Goal: Information Seeking & Learning: Learn about a topic

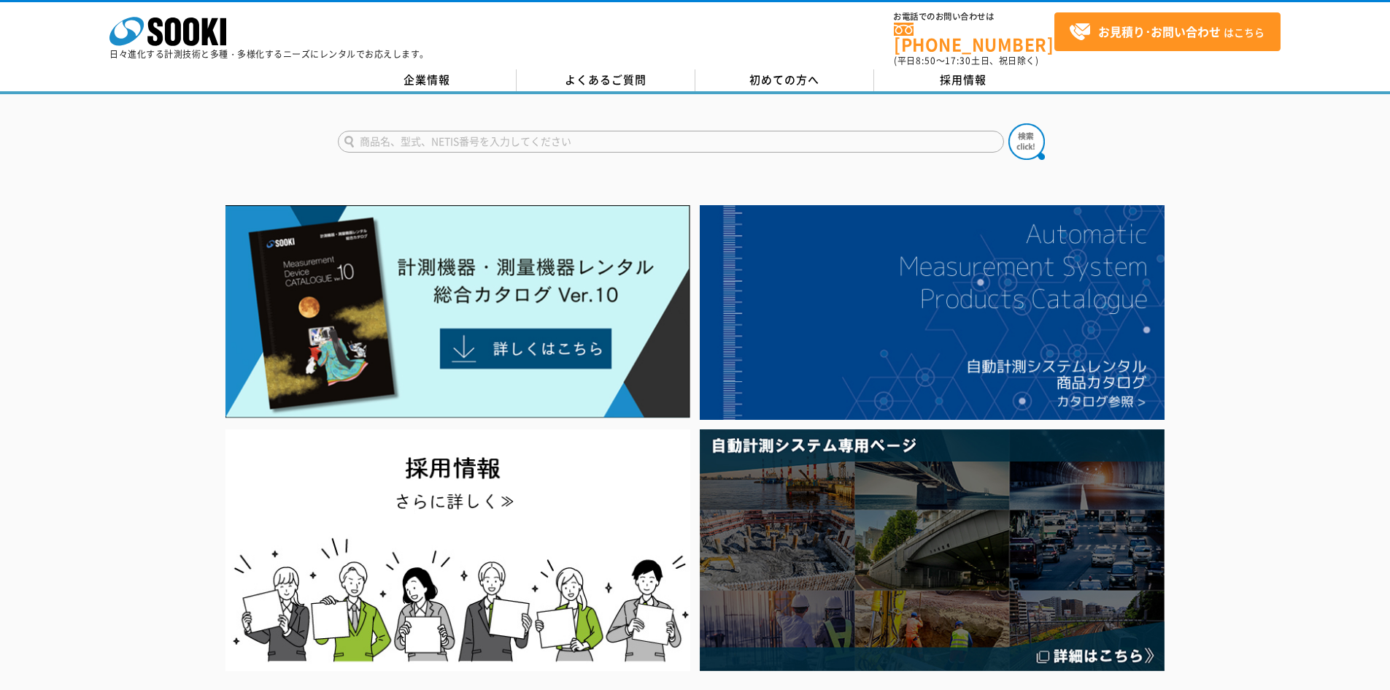
click at [529, 131] on input "text" at bounding box center [671, 142] width 666 height 22
type input "絶縁"
click at [1033, 137] on img at bounding box center [1027, 141] width 36 height 36
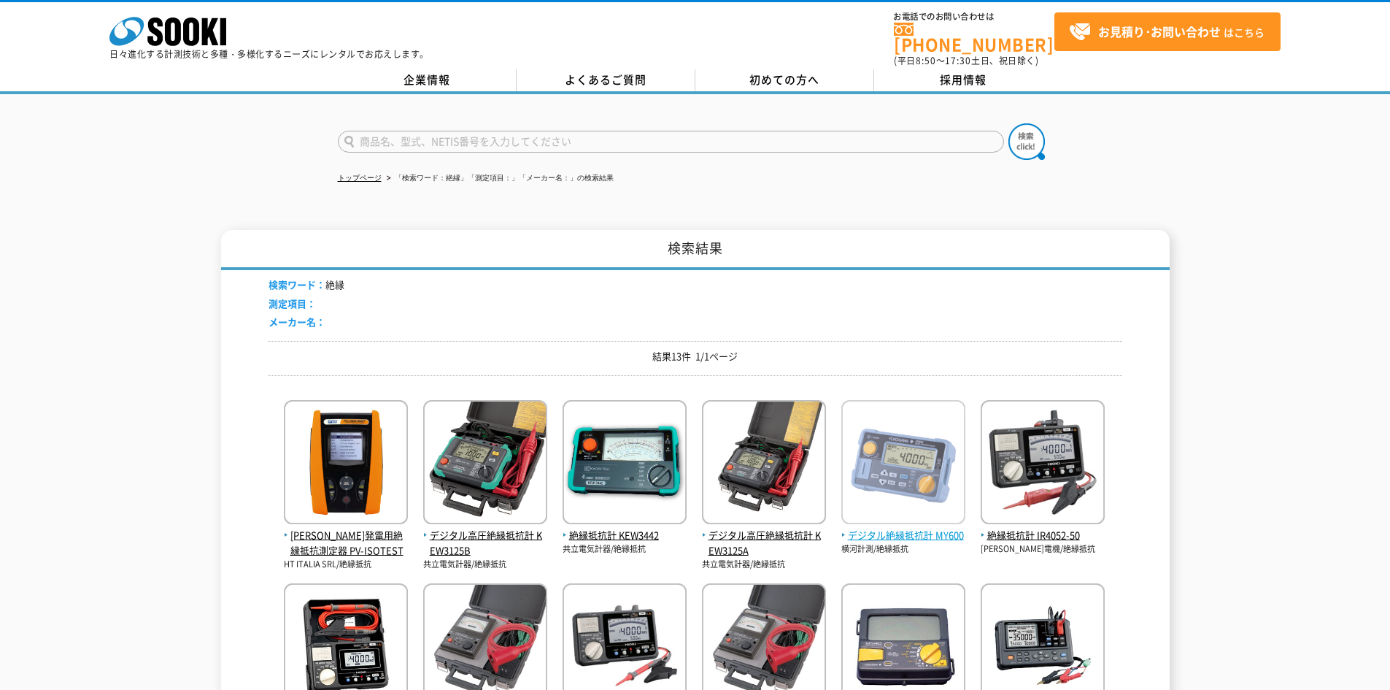
click at [931, 528] on span "デジタル絶縁抵抗計 MY600" at bounding box center [904, 535] width 124 height 15
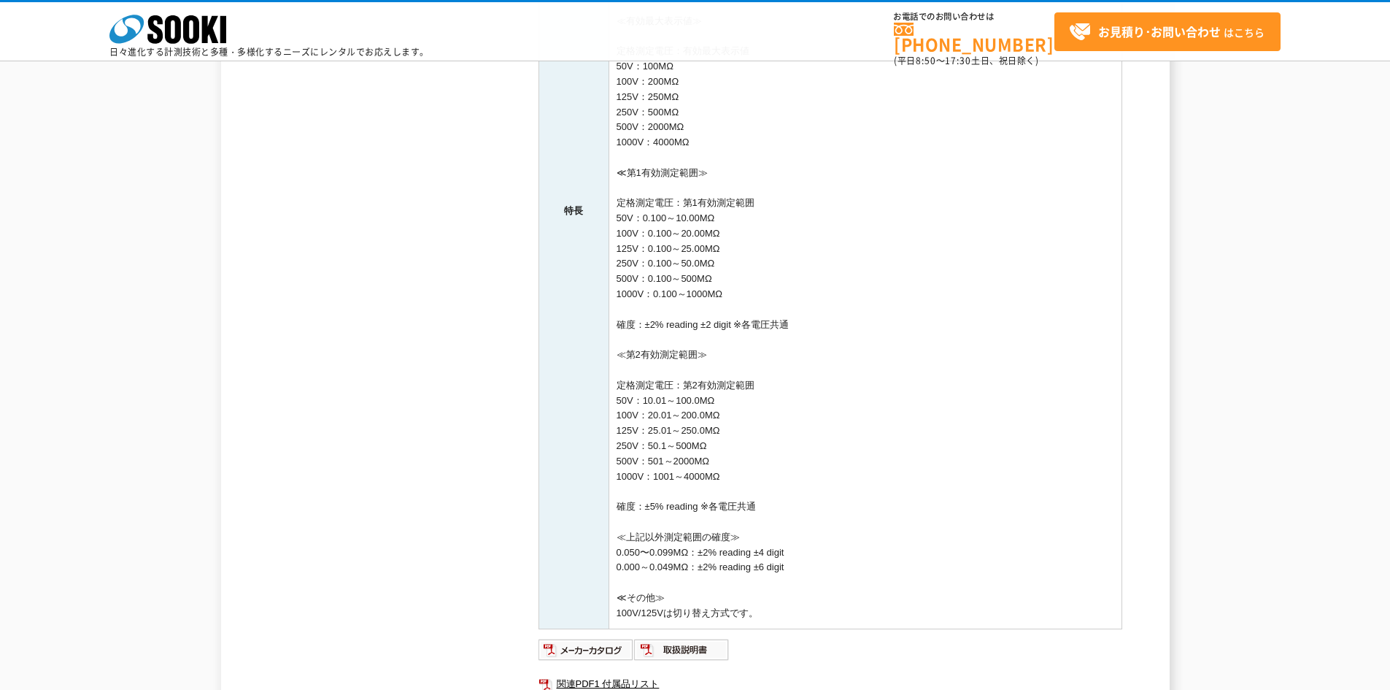
scroll to position [292, 0]
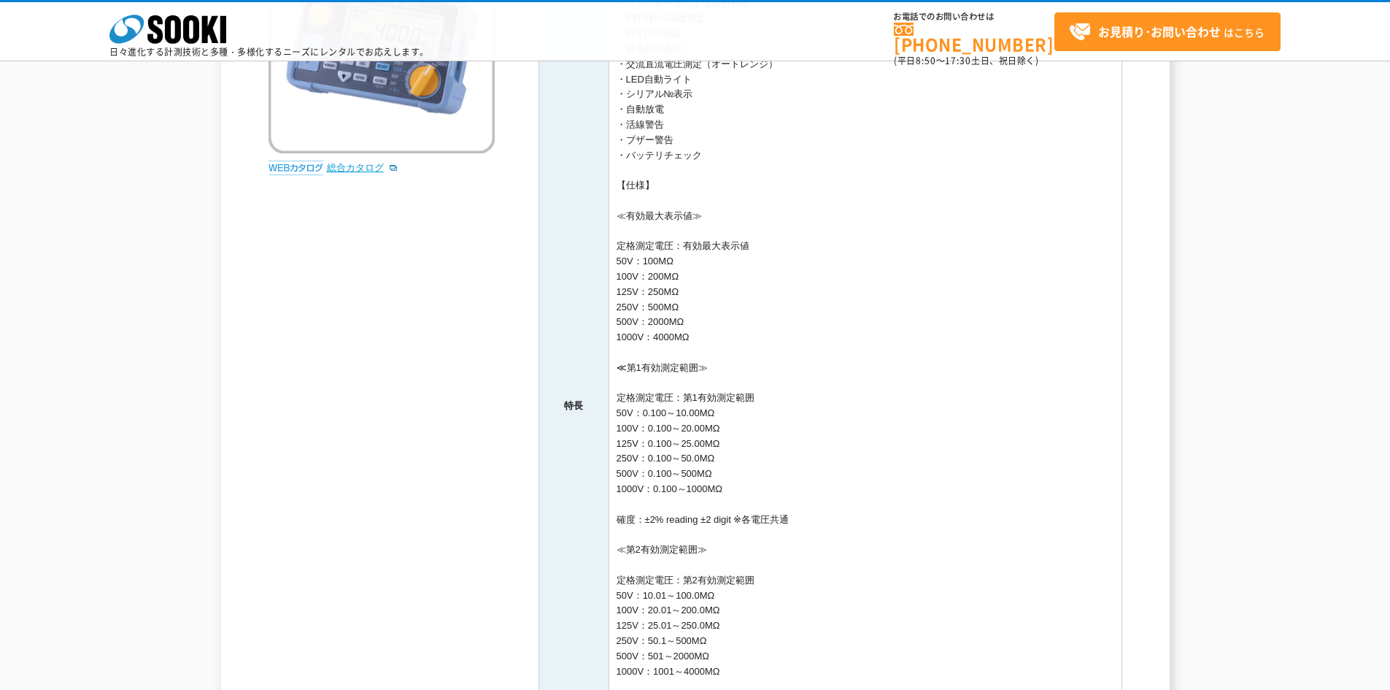
click at [339, 166] on link "総合カタログ" at bounding box center [363, 167] width 72 height 11
click at [179, 23] on icon at bounding box center [173, 29] width 16 height 28
